Goal: Task Accomplishment & Management: Complete application form

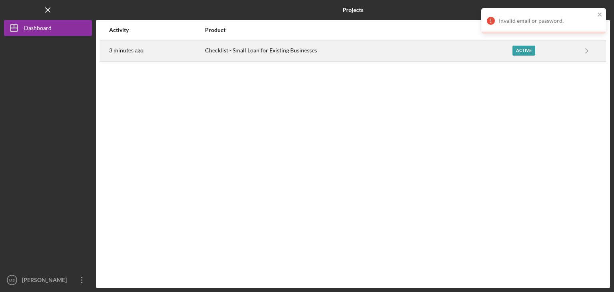
click at [341, 44] on div "Checklist - Small Loan for Existing Businesses" at bounding box center [358, 51] width 307 height 20
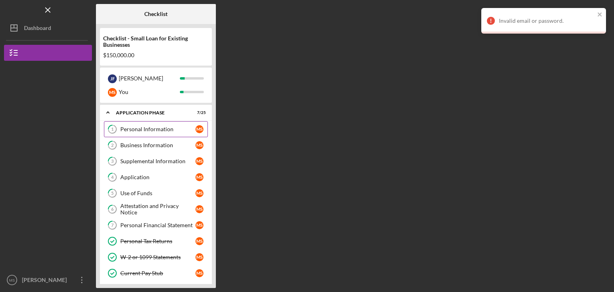
click at [151, 127] on div "Personal Information" at bounding box center [157, 129] width 75 height 6
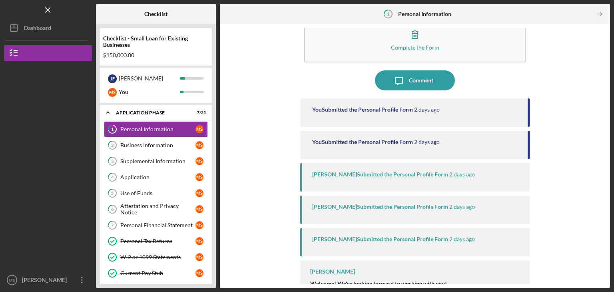
scroll to position [40, 0]
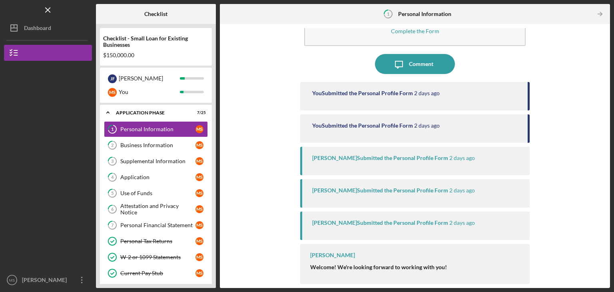
click at [407, 94] on div "You Submitted the Personal Profile Form" at bounding box center [362, 93] width 101 height 6
click at [445, 89] on div "You Submitted the Personal Profile Form [DATE]" at bounding box center [414, 96] width 229 height 28
click at [431, 121] on div "You Submitted the Personal Profile Form [DATE]" at bounding box center [414, 128] width 229 height 28
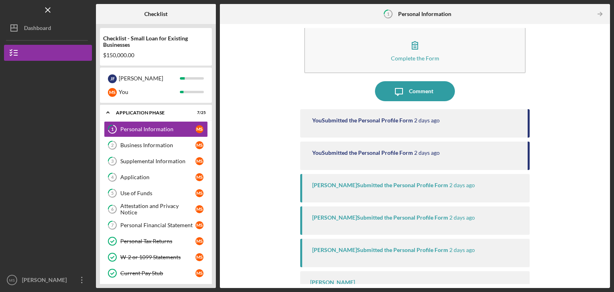
scroll to position [0, 0]
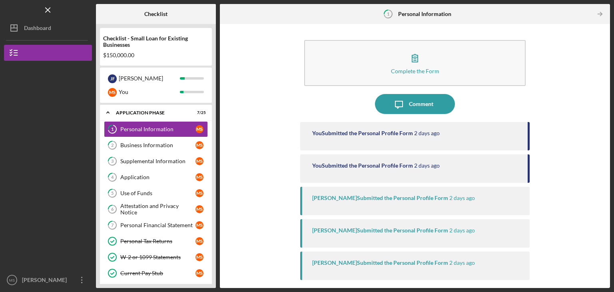
click at [405, 138] on div "You Submitted the Personal Profile Form [DATE]" at bounding box center [414, 136] width 229 height 28
click at [365, 136] on div "You Submitted the Personal Profile Form" at bounding box center [362, 133] width 101 height 6
click at [154, 144] on div "Business Information" at bounding box center [157, 145] width 75 height 6
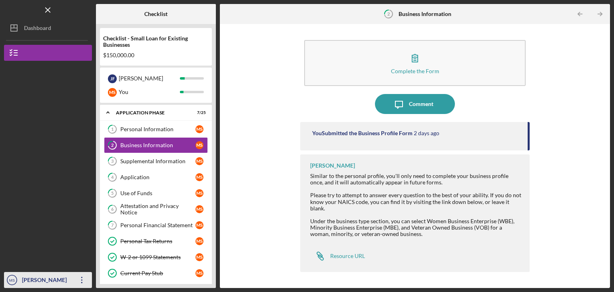
click at [80, 278] on icon "Icon/Overflow" at bounding box center [82, 280] width 20 height 20
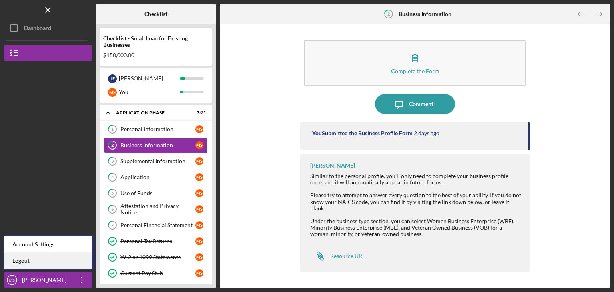
click at [53, 263] on link "Logout" at bounding box center [48, 261] width 88 height 16
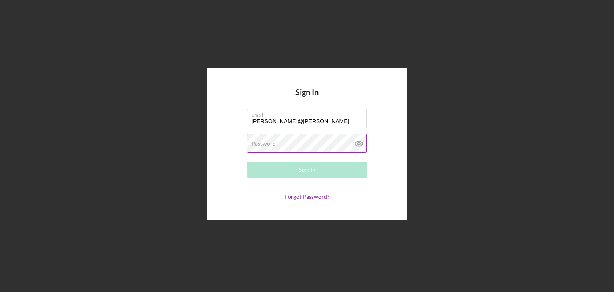
type input "[PERSON_NAME][EMAIL_ADDRESS][DOMAIN_NAME]"
click at [263, 140] on label "Password" at bounding box center [263, 143] width 24 height 6
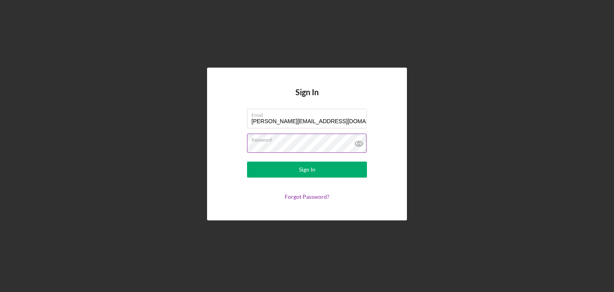
click at [247, 162] on button "Sign In" at bounding box center [307, 170] width 120 height 16
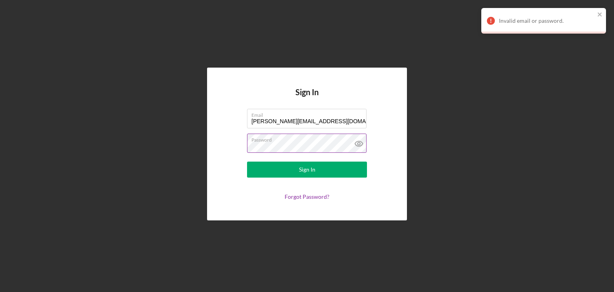
click at [247, 162] on button "Sign In" at bounding box center [307, 170] width 120 height 16
